Goal: Check status: Check status

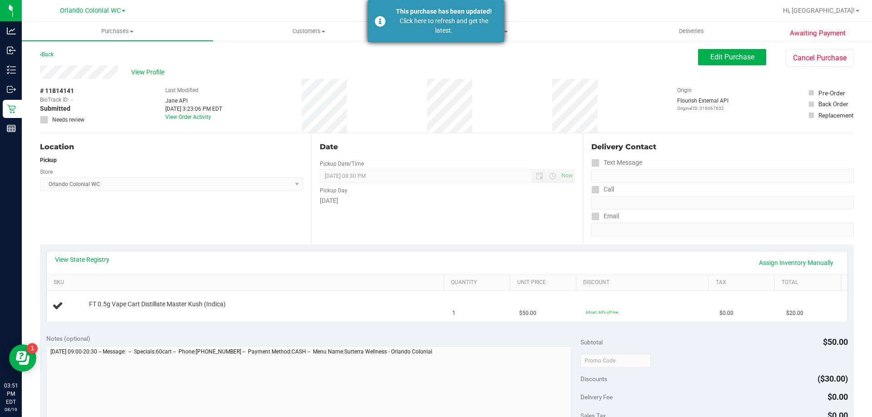
click at [449, 34] on div "Click here to refresh and get the latest." at bounding box center [444, 25] width 107 height 19
